Goal: Find specific page/section: Find specific page/section

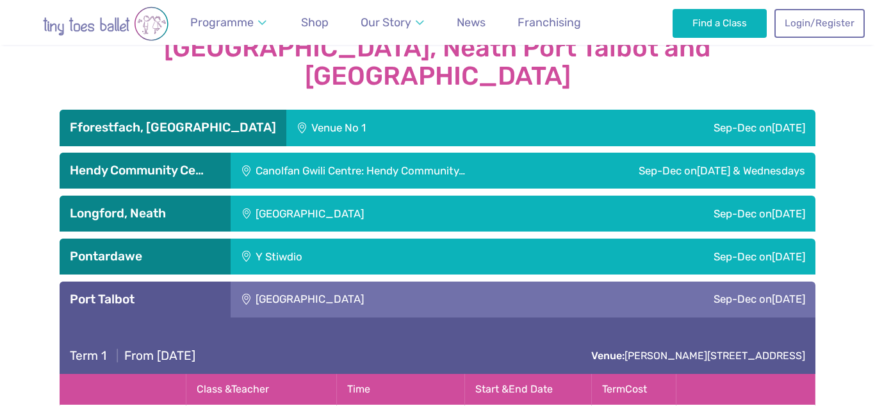
scroll to position [2155, 0]
click at [205, 281] on div "Port Talbot" at bounding box center [145, 299] width 171 height 36
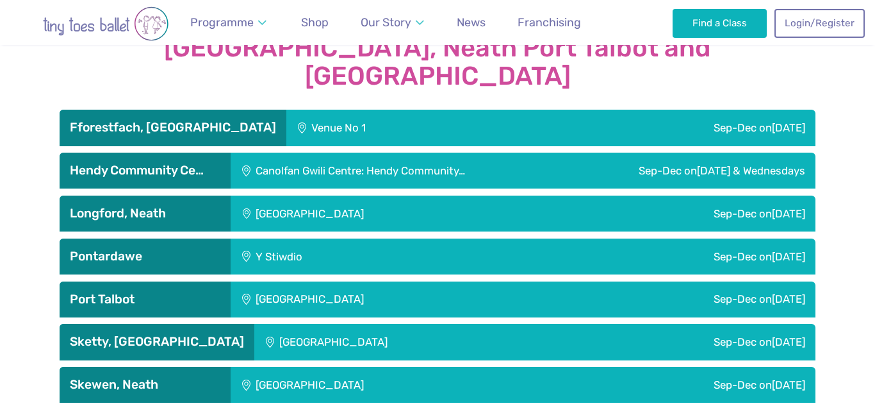
click at [213, 120] on h3 "Fforestfach, Swansea" at bounding box center [173, 127] width 206 height 15
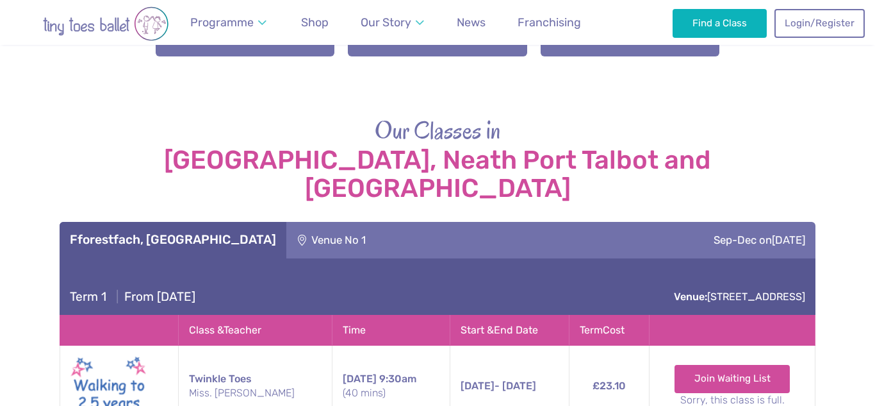
scroll to position [2032, 0]
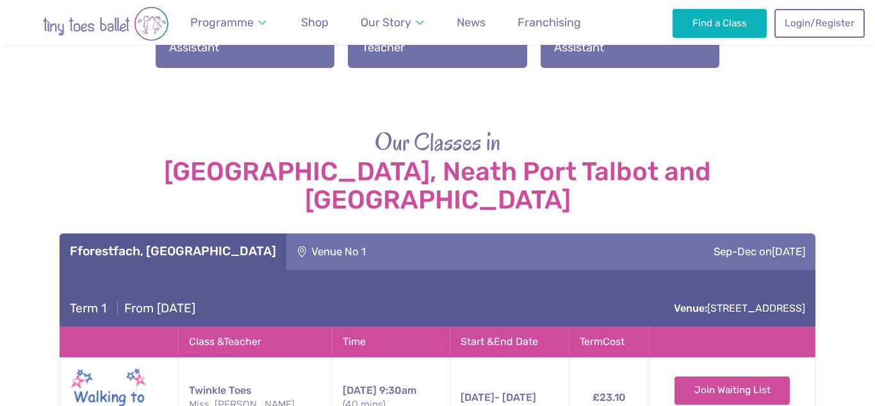
click at [208, 244] on h3 "Fforestfach, Swansea" at bounding box center [173, 251] width 206 height 15
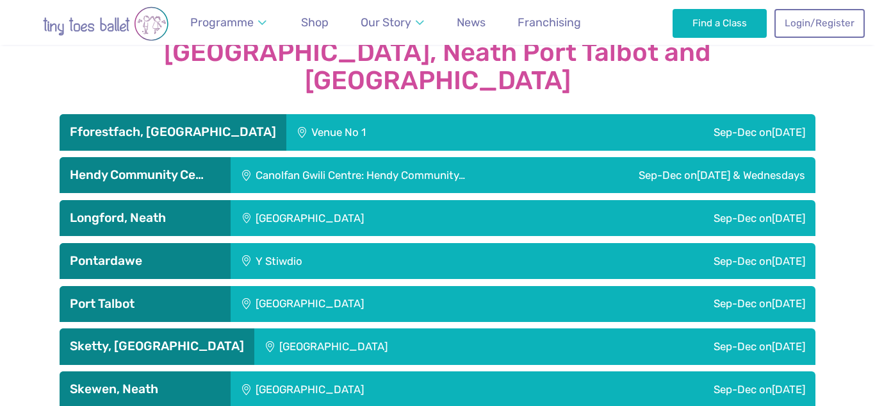
scroll to position [2152, 0]
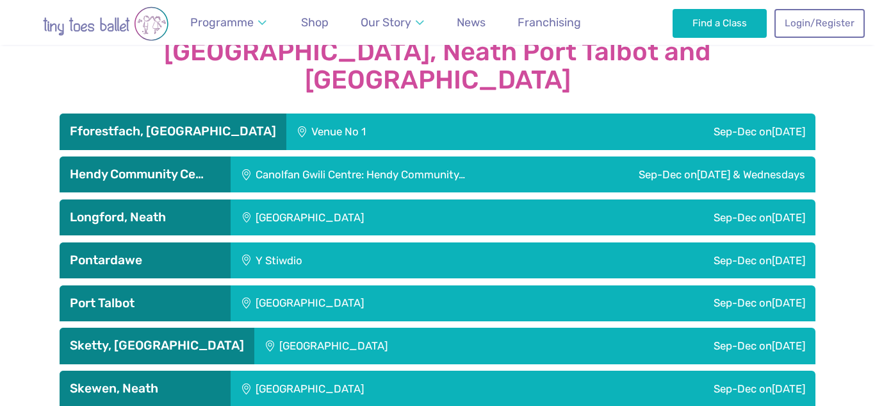
click at [220, 167] on h3 "Hendy Community Ce…" at bounding box center [145, 174] width 151 height 15
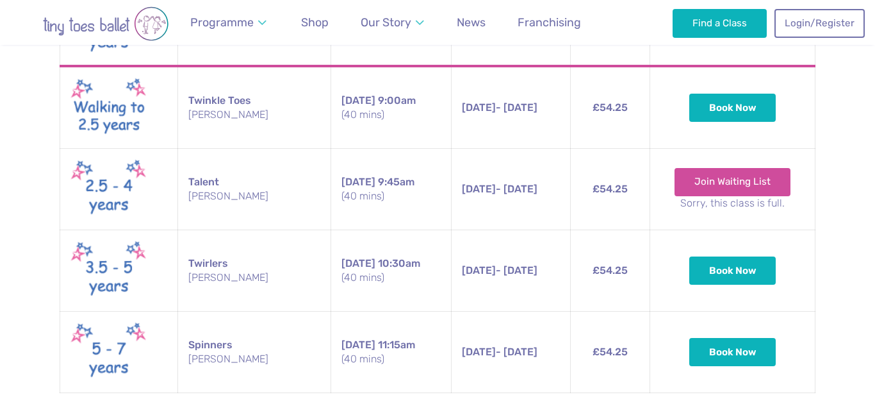
scroll to position [3433, 0]
click at [318, 22] on span "Shop" at bounding box center [315, 21] width 28 height 13
